Goal: Task Accomplishment & Management: Manage account settings

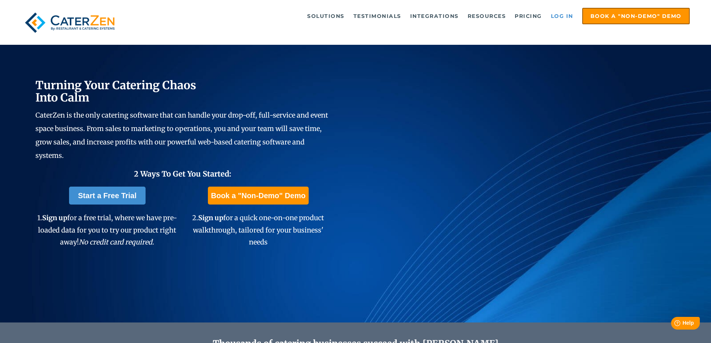
click at [562, 14] on link "Log in" at bounding box center [562, 16] width 30 height 15
click at [563, 11] on link "Log in" at bounding box center [562, 16] width 30 height 15
click at [562, 11] on link "Log in" at bounding box center [562, 16] width 30 height 15
